Goal: Find specific page/section: Find specific page/section

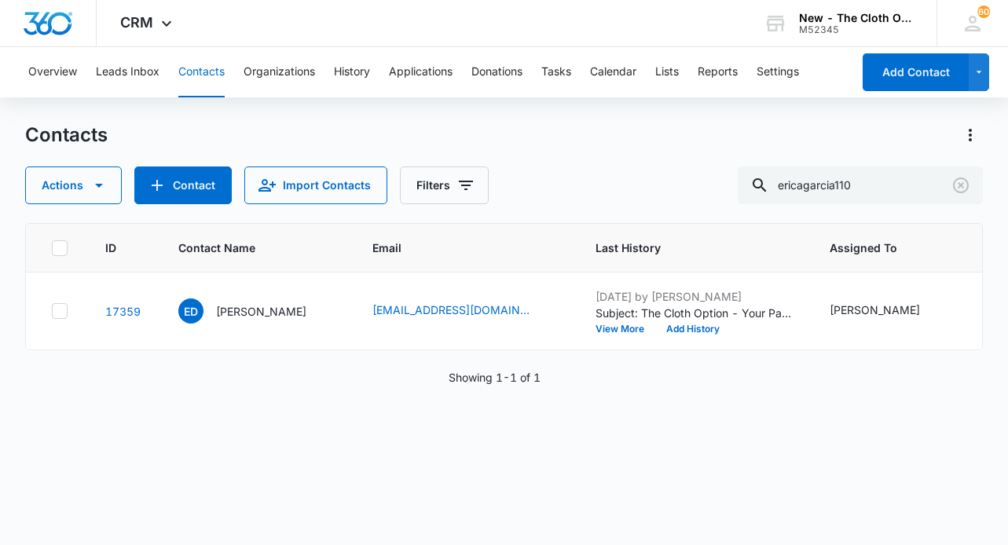
click at [193, 77] on button "Contacts" at bounding box center [201, 72] width 46 height 50
click at [849, 183] on input "ericagarcia110" at bounding box center [860, 186] width 245 height 38
paste input "[EMAIL_ADDRESS][DOMAIN_NAME]"
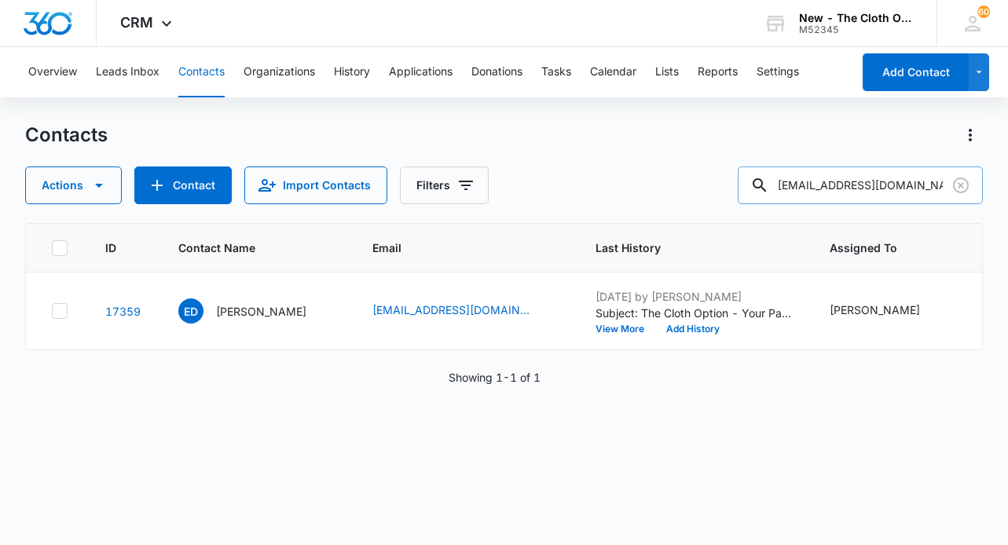
scroll to position [0, 13]
type input "[EMAIL_ADDRESS][DOMAIN_NAME]"
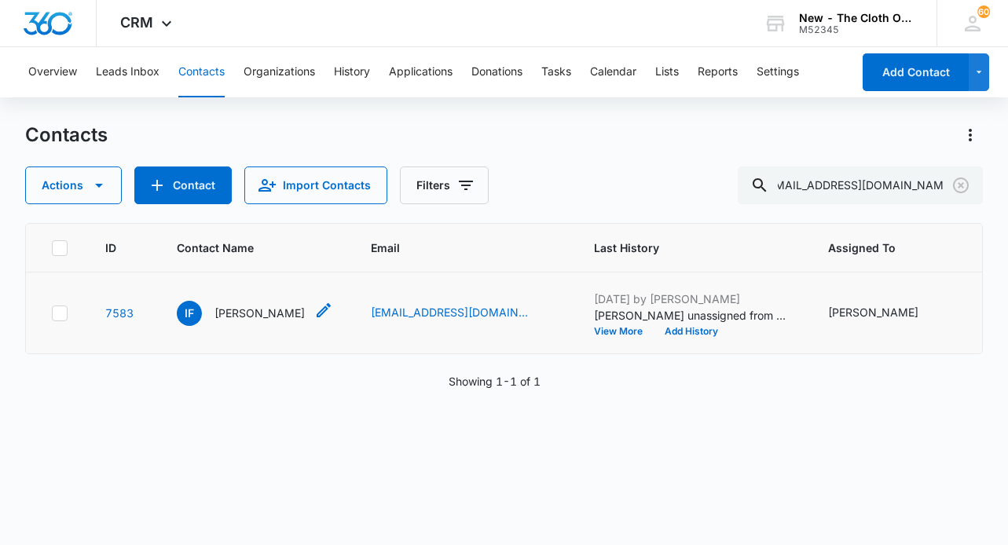
scroll to position [0, 0]
click at [246, 321] on p "[PERSON_NAME]" at bounding box center [260, 313] width 90 height 17
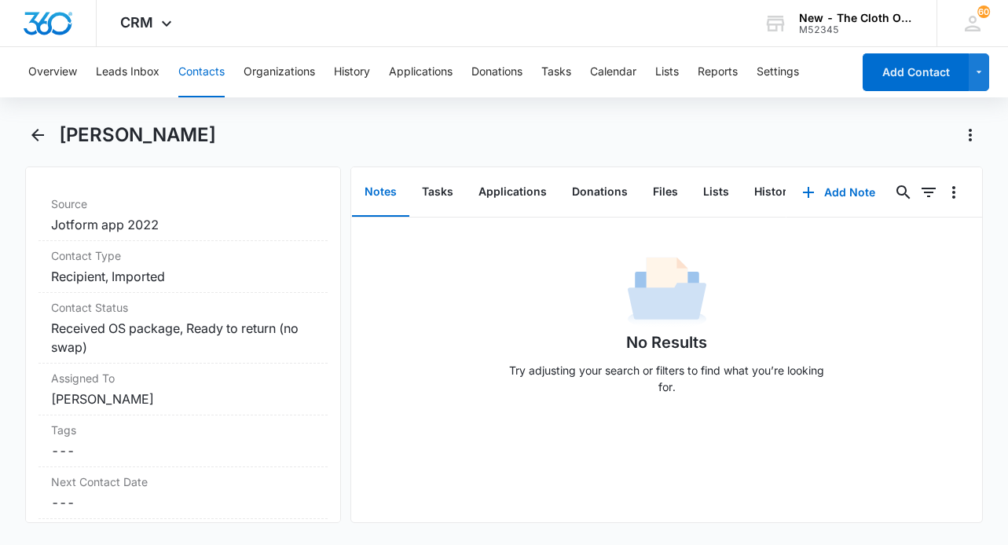
scroll to position [644, 0]
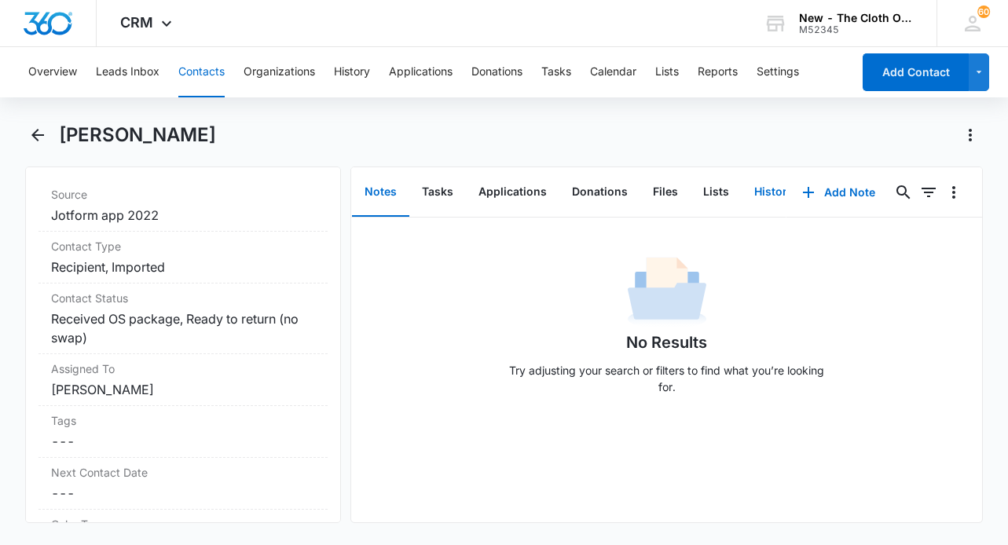
click at [766, 191] on button "History" at bounding box center [774, 192] width 64 height 49
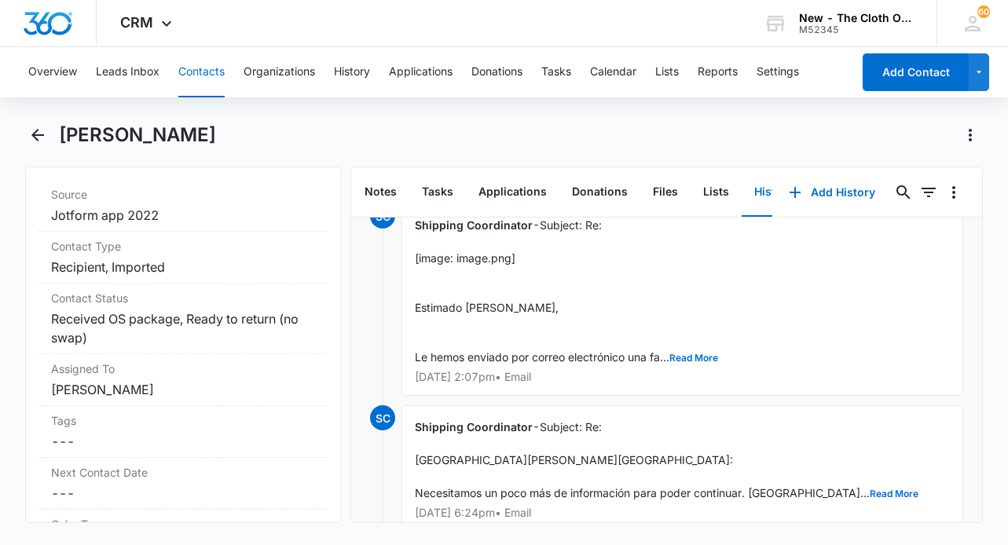
scroll to position [34, 0]
click at [699, 358] on button "Read More" at bounding box center [694, 357] width 49 height 9
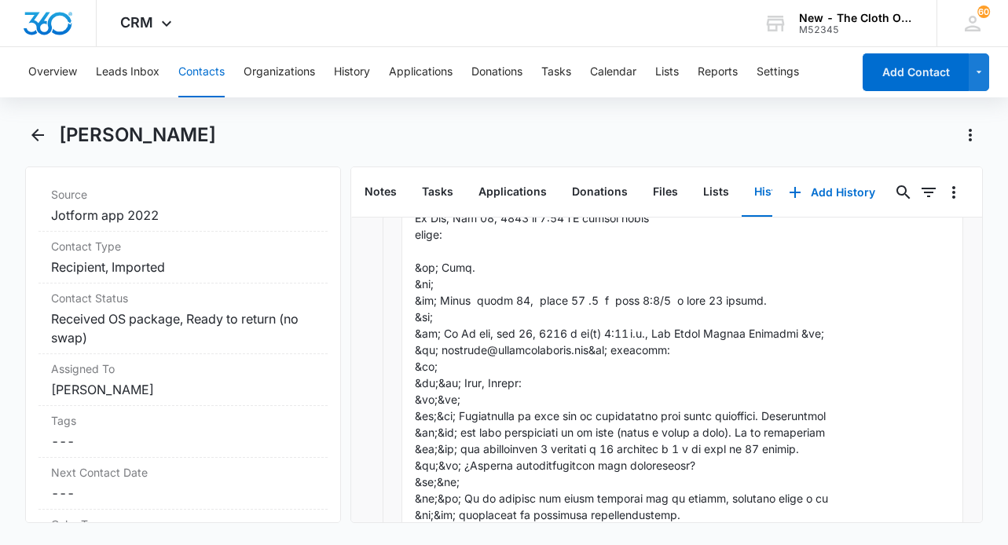
scroll to position [478, 0]
